Goal: Transaction & Acquisition: Download file/media

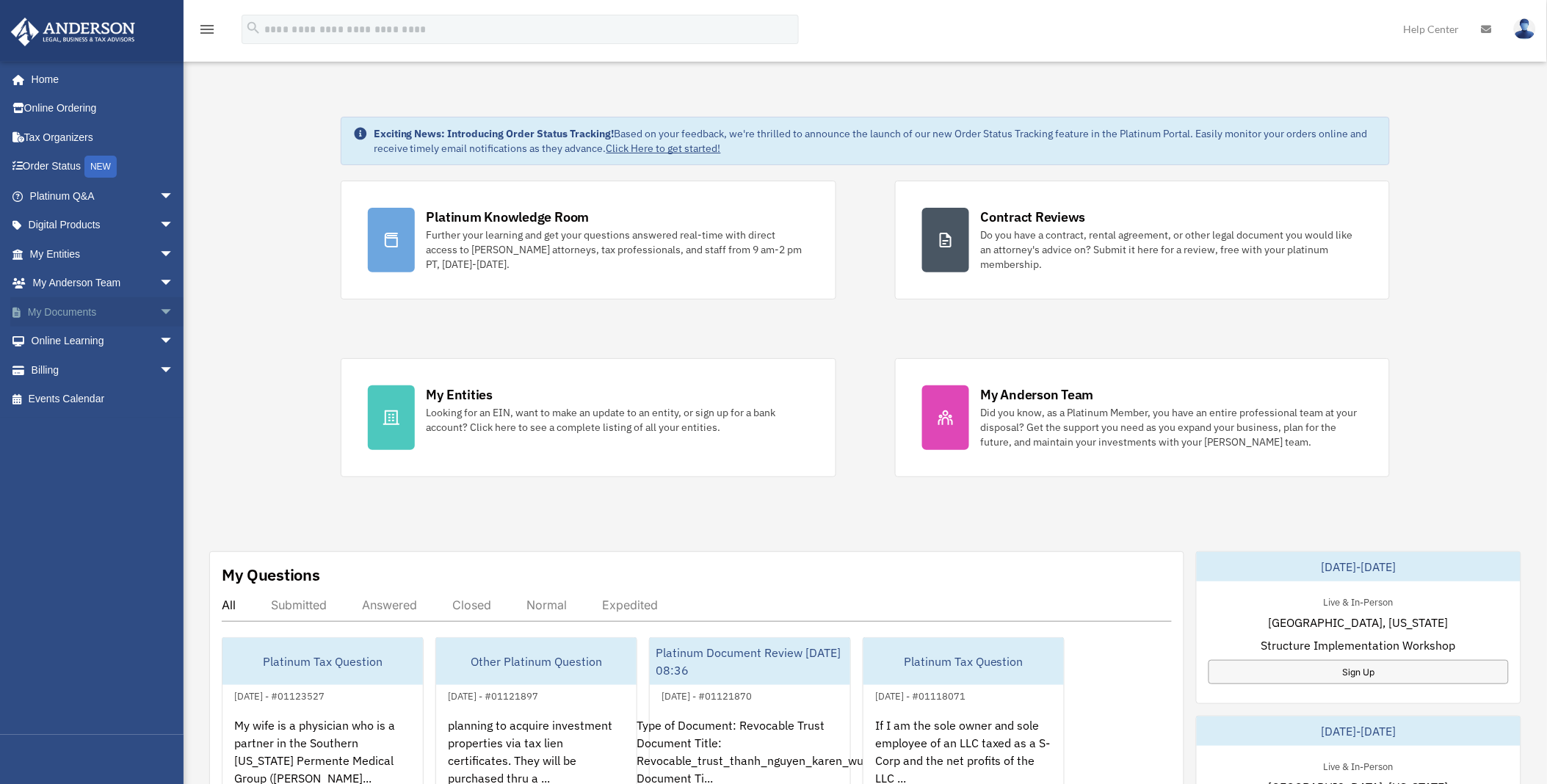
click at [62, 307] on link "My Documents arrow_drop_down" at bounding box center [103, 312] width 186 height 29
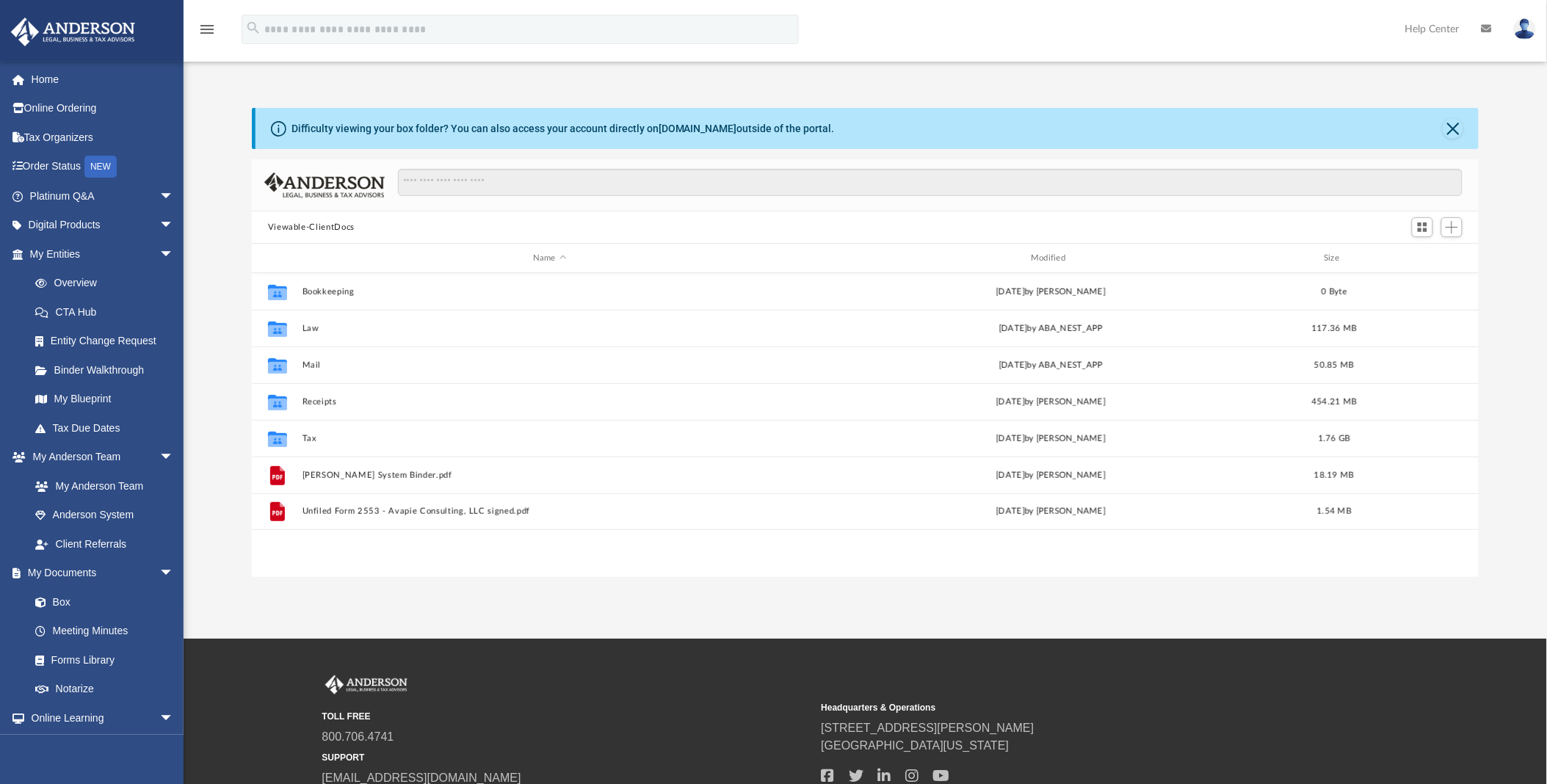
scroll to position [320, 1216]
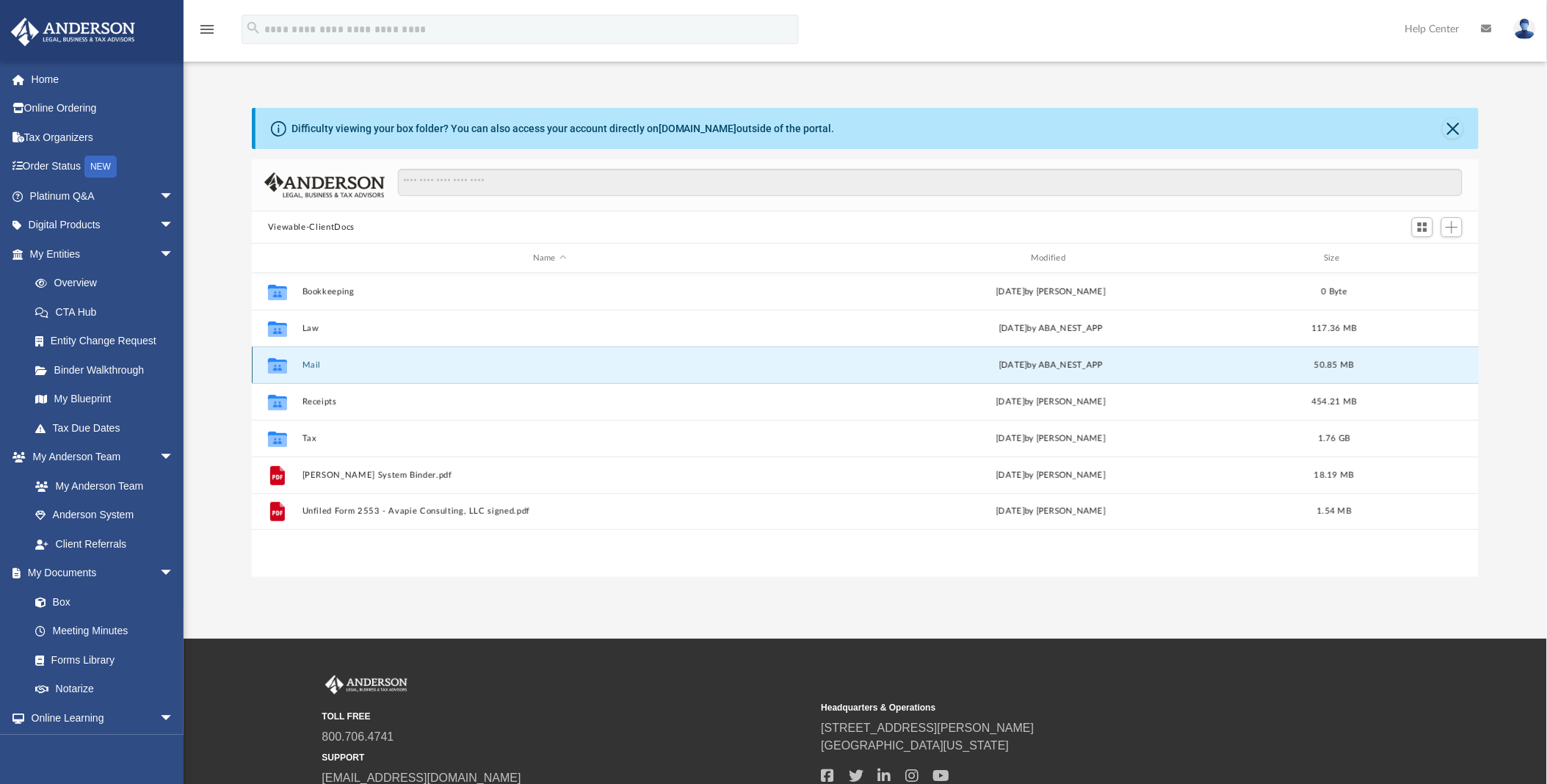
click at [303, 365] on button "Mail" at bounding box center [549, 365] width 495 height 10
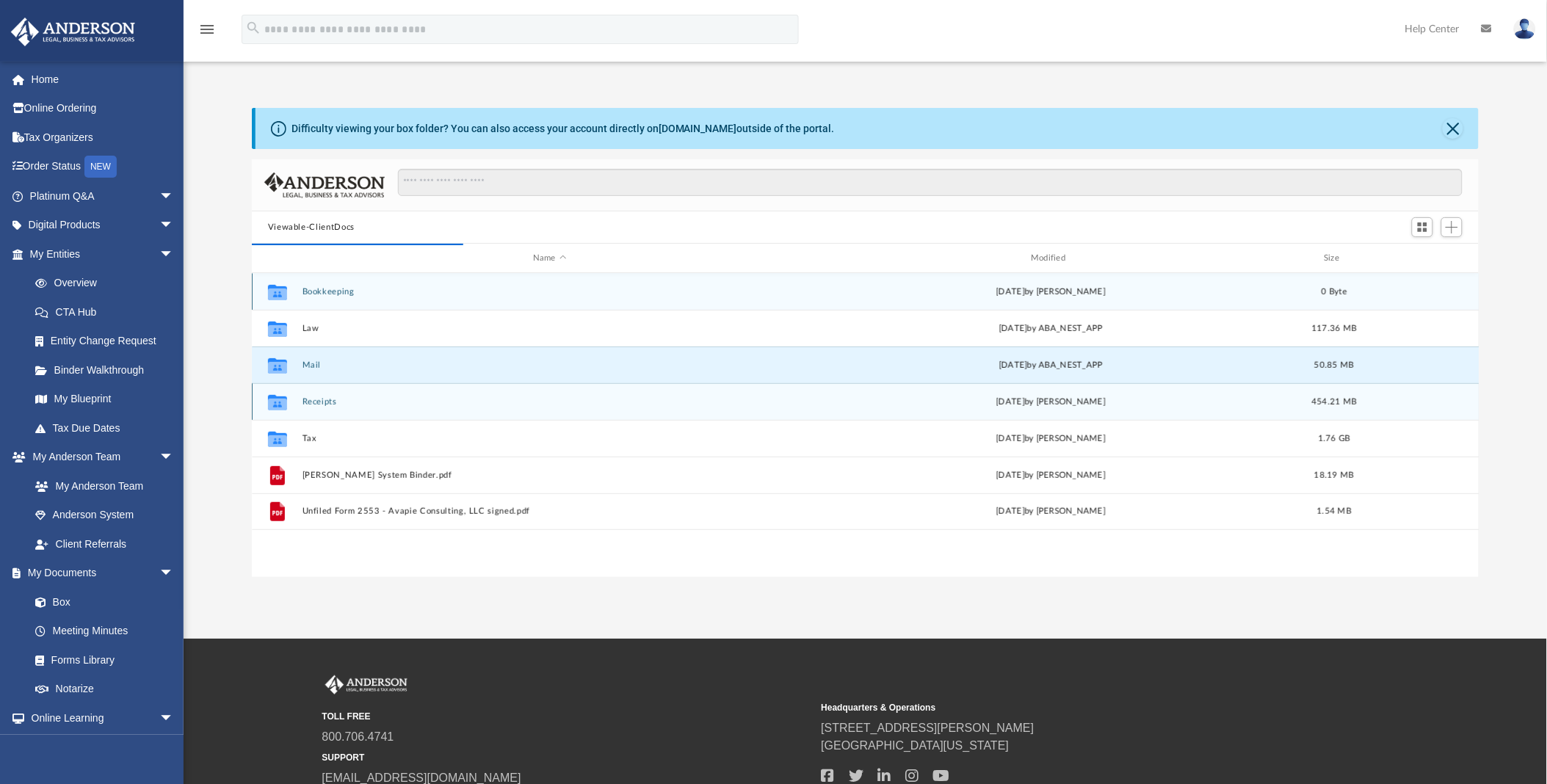
scroll to position [275, 1216]
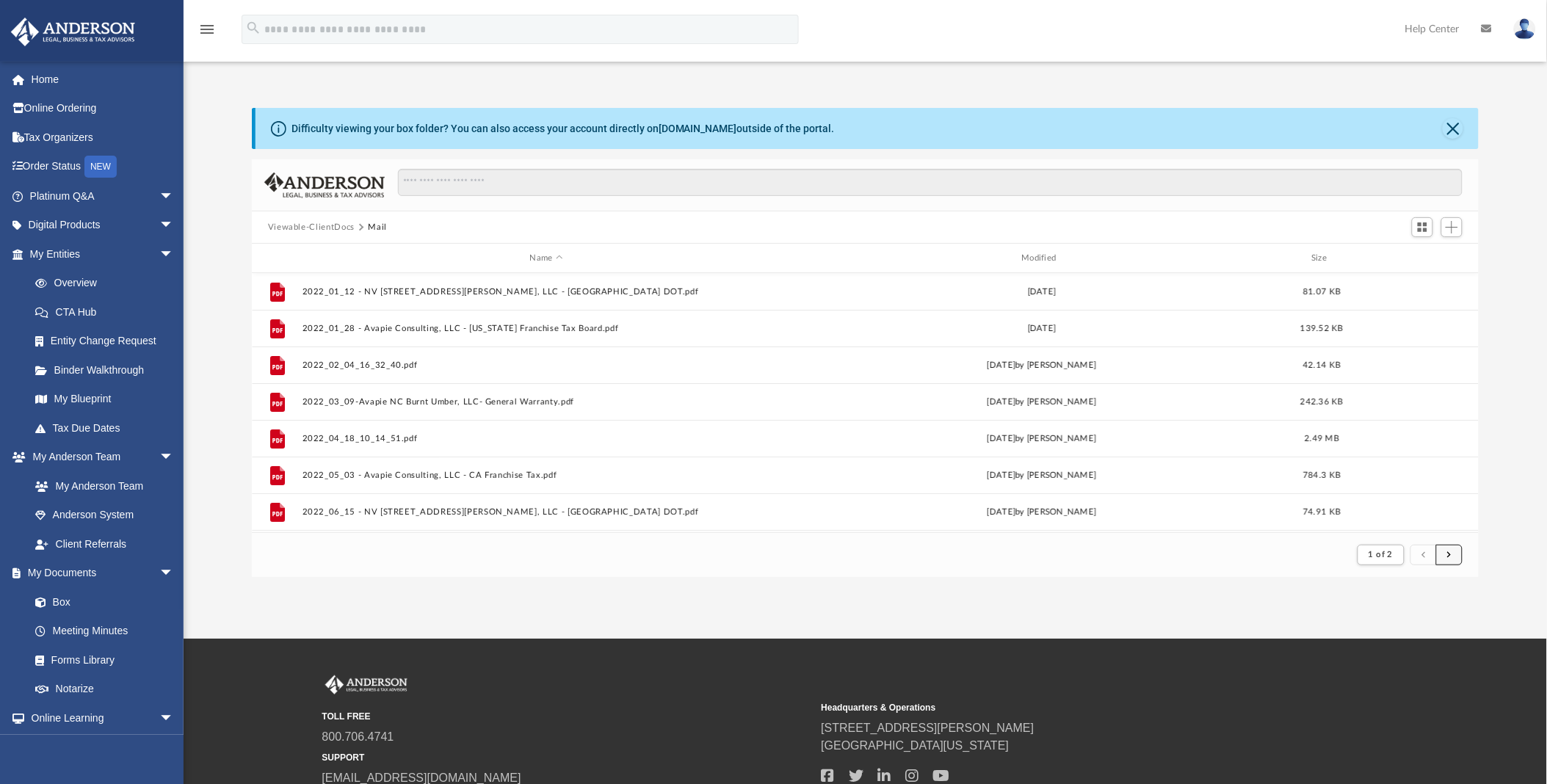
click at [1449, 561] on button "submit" at bounding box center [1449, 555] width 26 height 21
click at [1448, 552] on span "submit" at bounding box center [1449, 555] width 5 height 8
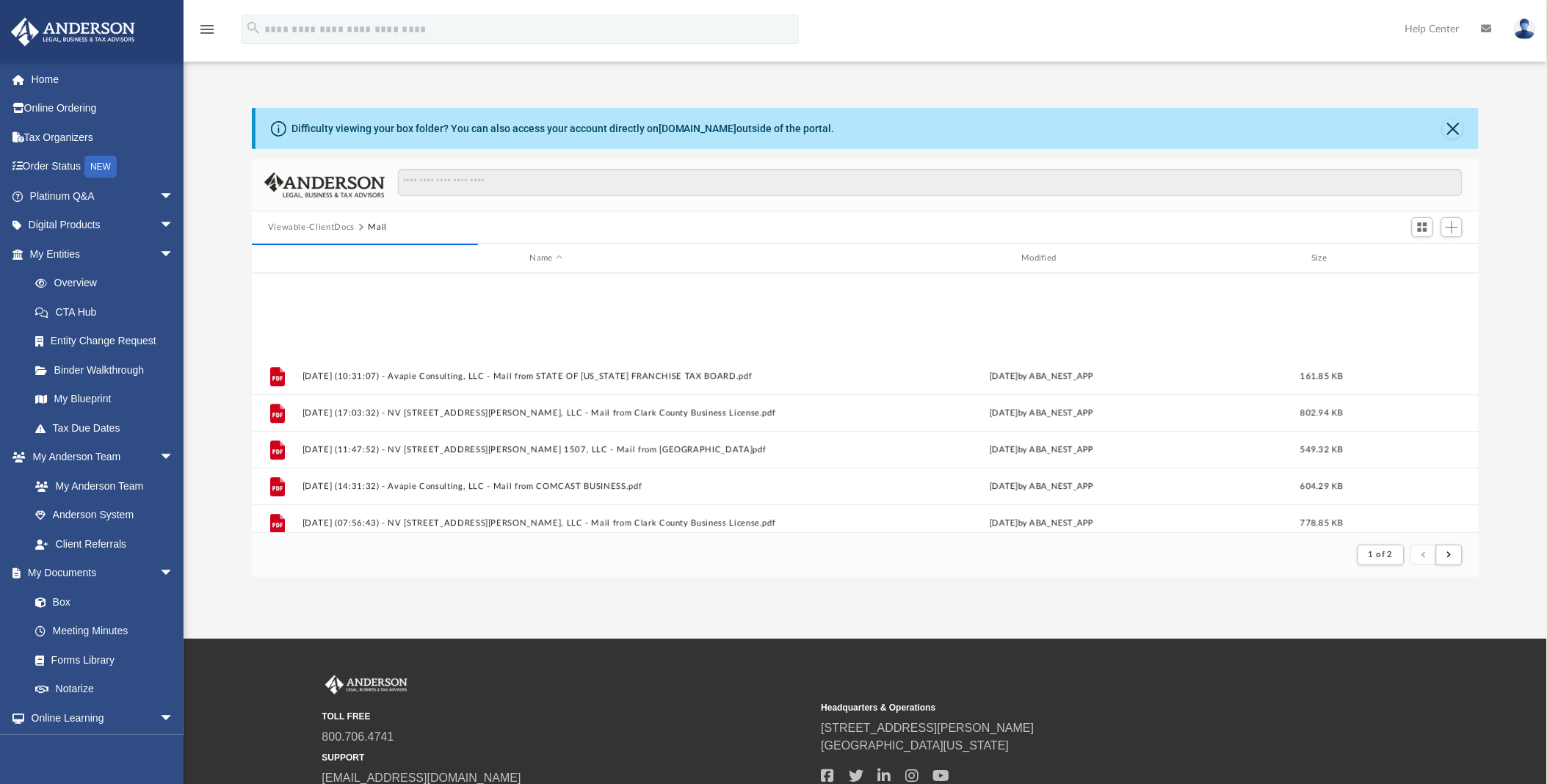
scroll to position [1575, 0]
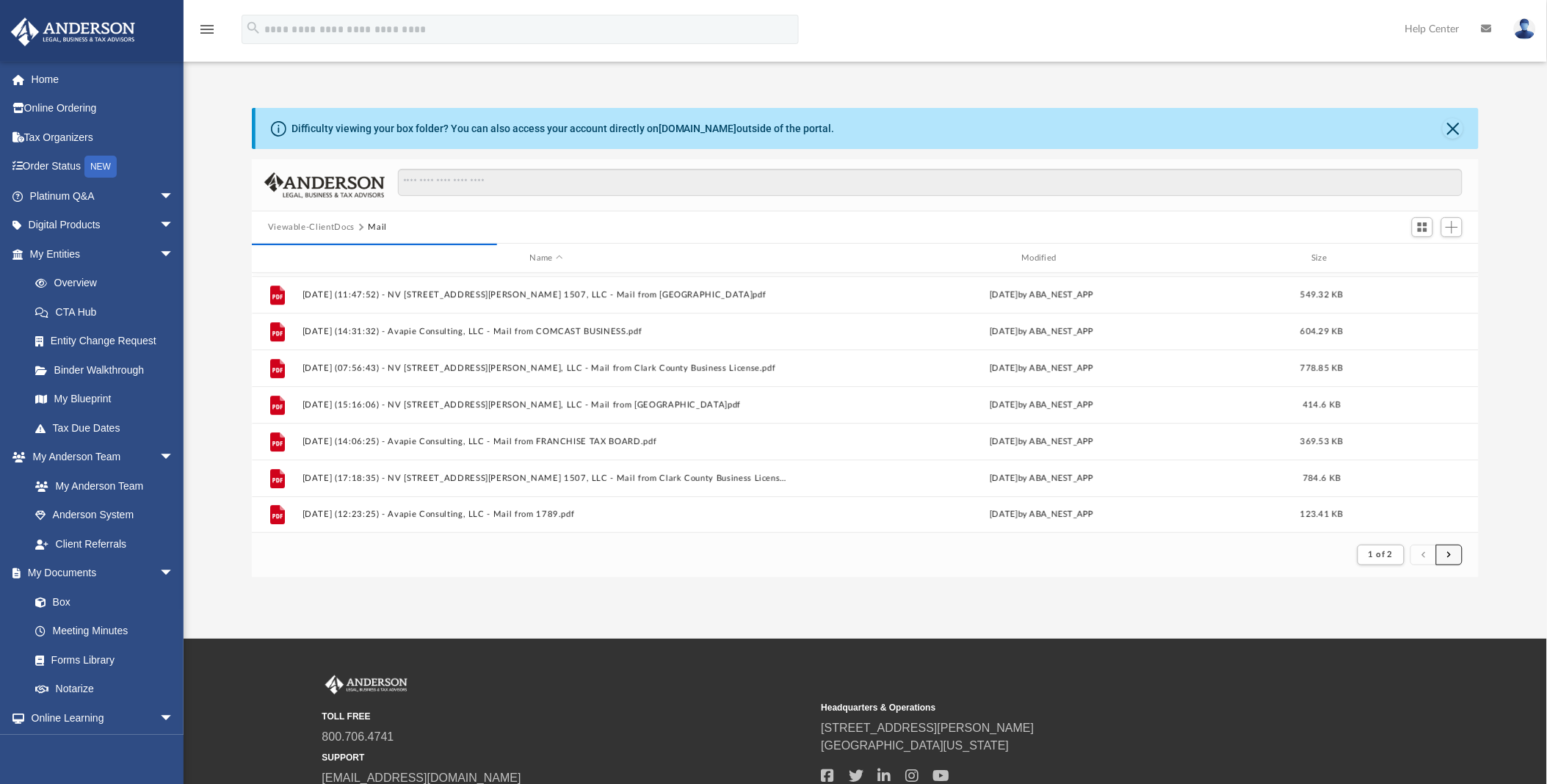
click at [1446, 558] on button "submit" at bounding box center [1449, 555] width 26 height 21
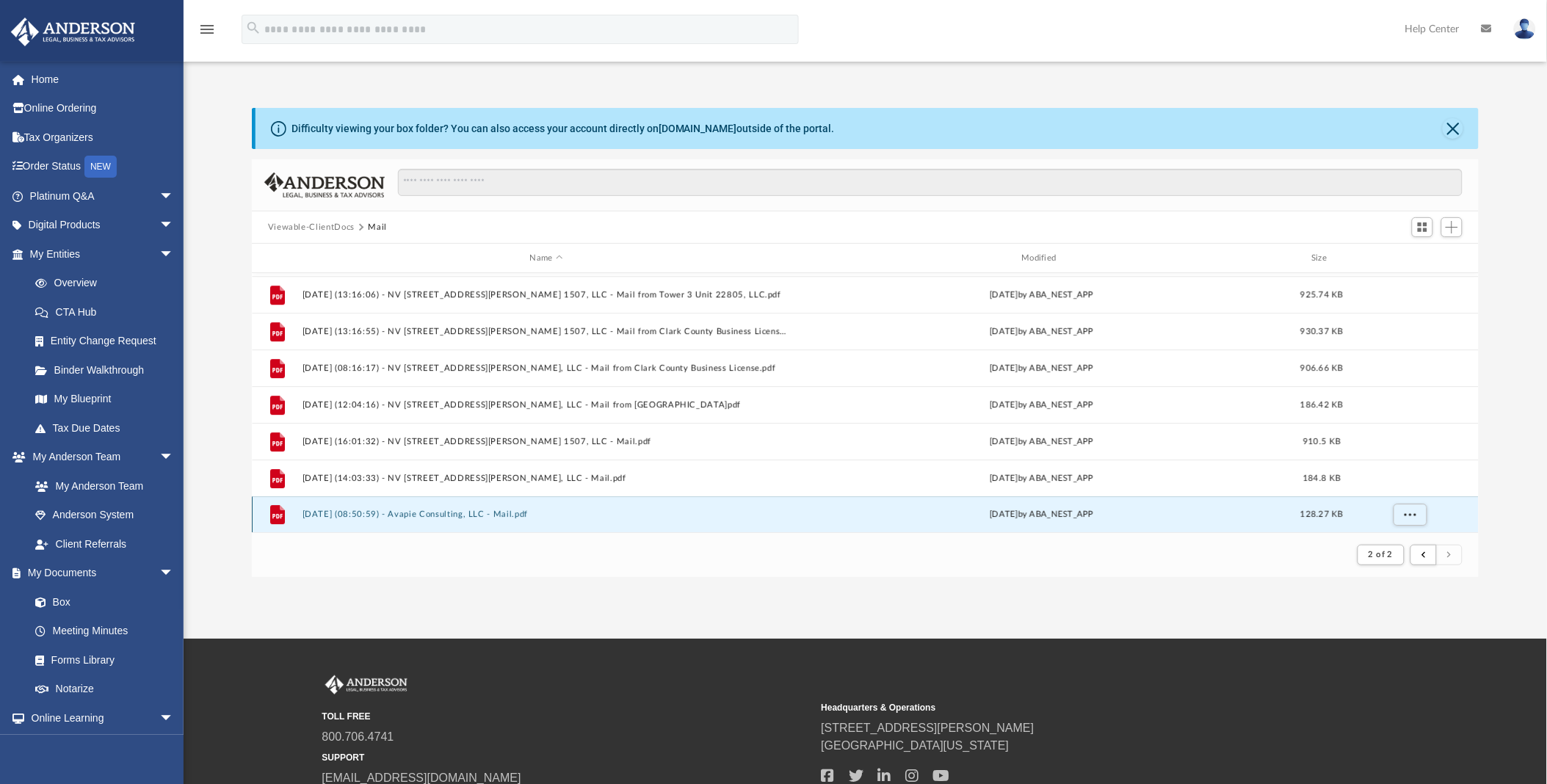
click at [476, 515] on button "[DATE] (08:50:59) - Avapie Consulting, LLC - Mail.pdf" at bounding box center [546, 514] width 489 height 10
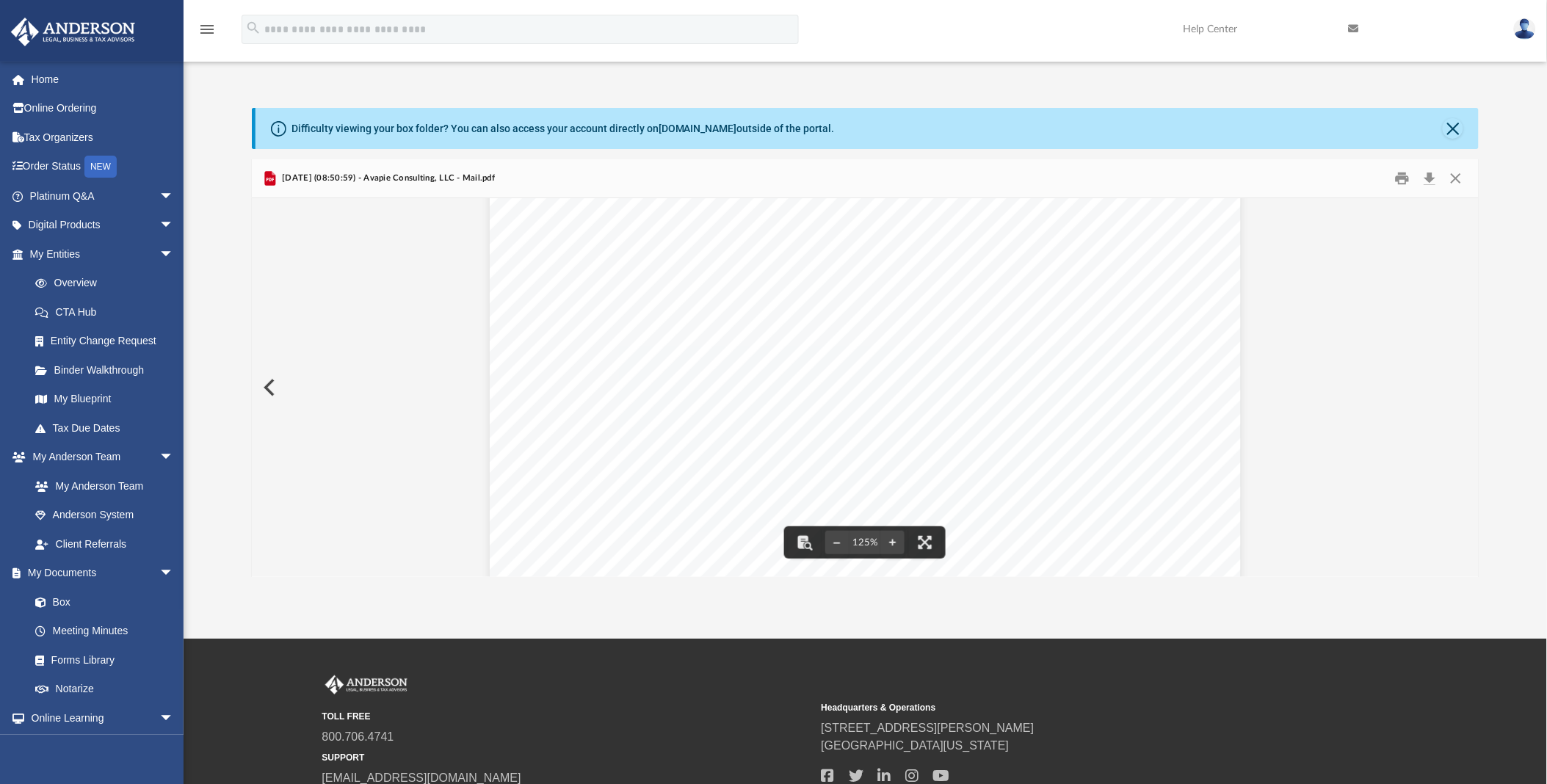
scroll to position [308, 0]
click at [1428, 174] on button "Download" at bounding box center [1429, 178] width 26 height 23
